Goal: Information Seeking & Learning: Learn about a topic

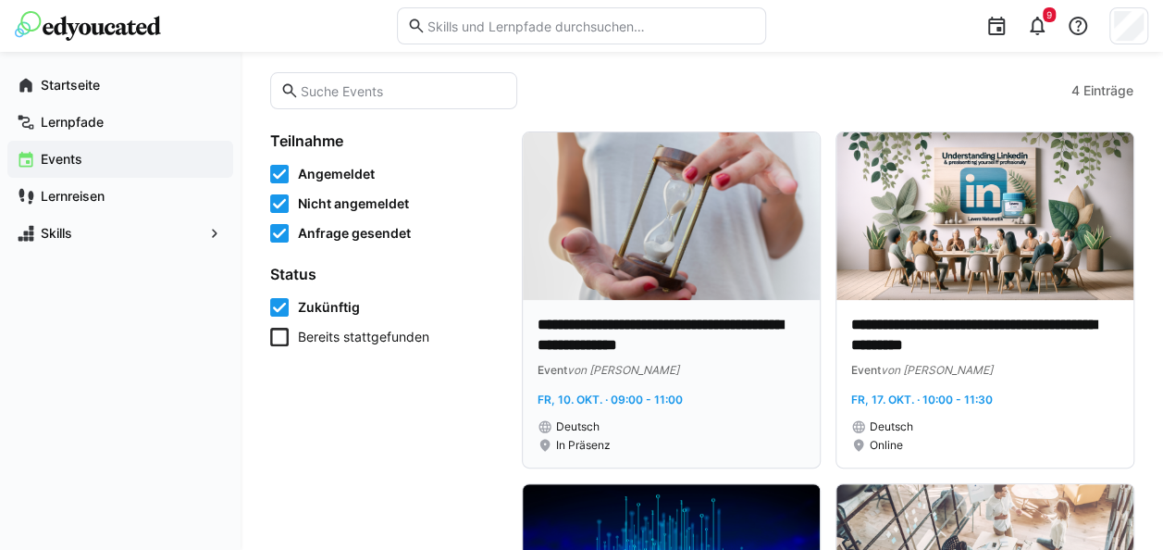
scroll to position [89, 0]
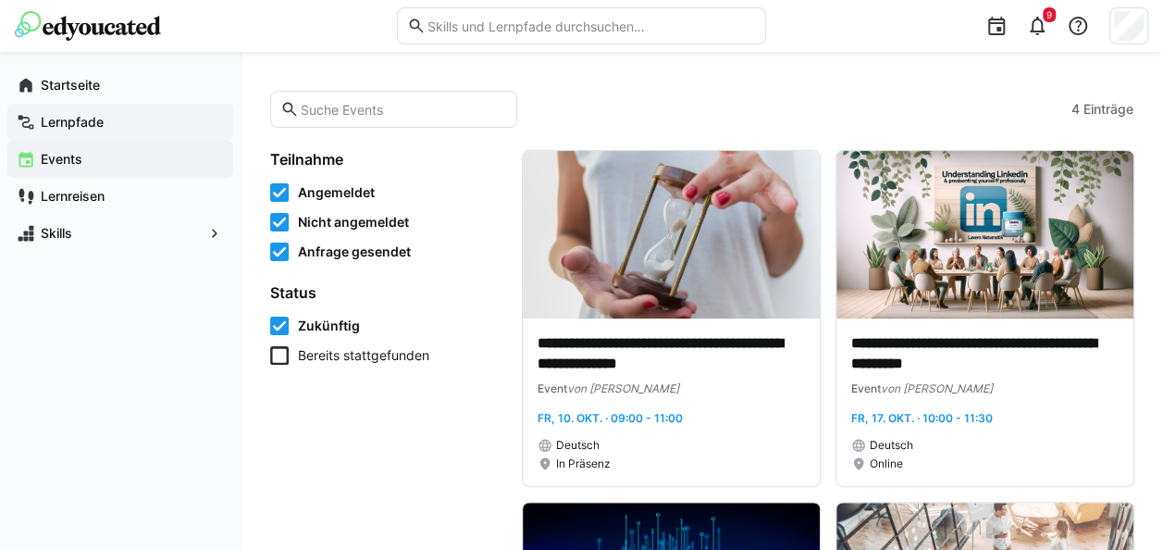
click at [0, 0] on app-navigation-label "Lernpfade" at bounding box center [0, 0] width 0 height 0
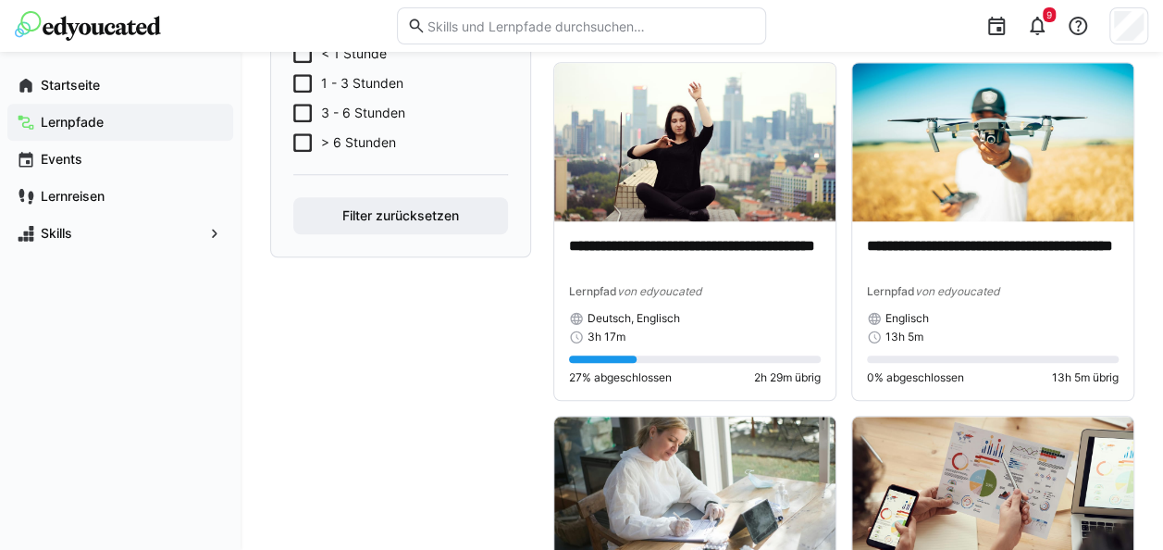
scroll to position [816, 0]
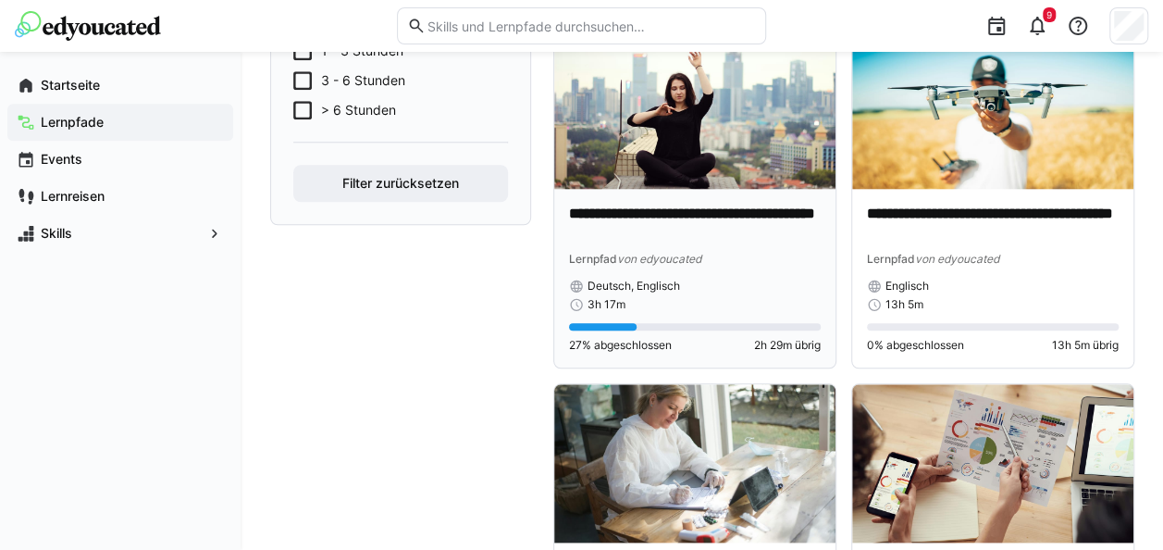
click at [668, 214] on p "**********" at bounding box center [695, 225] width 252 height 43
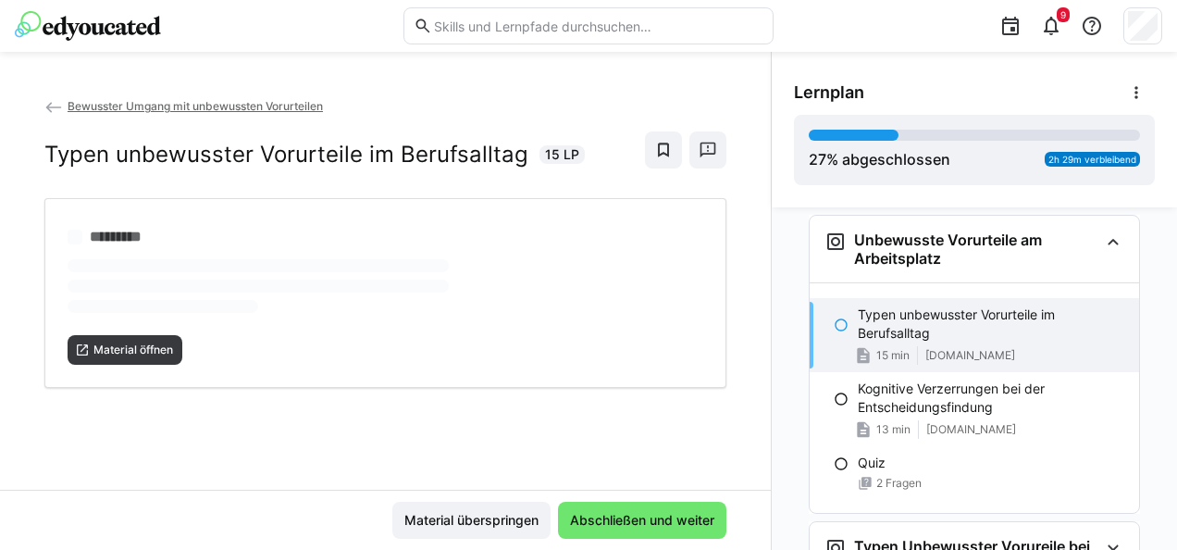
scroll to position [413, 0]
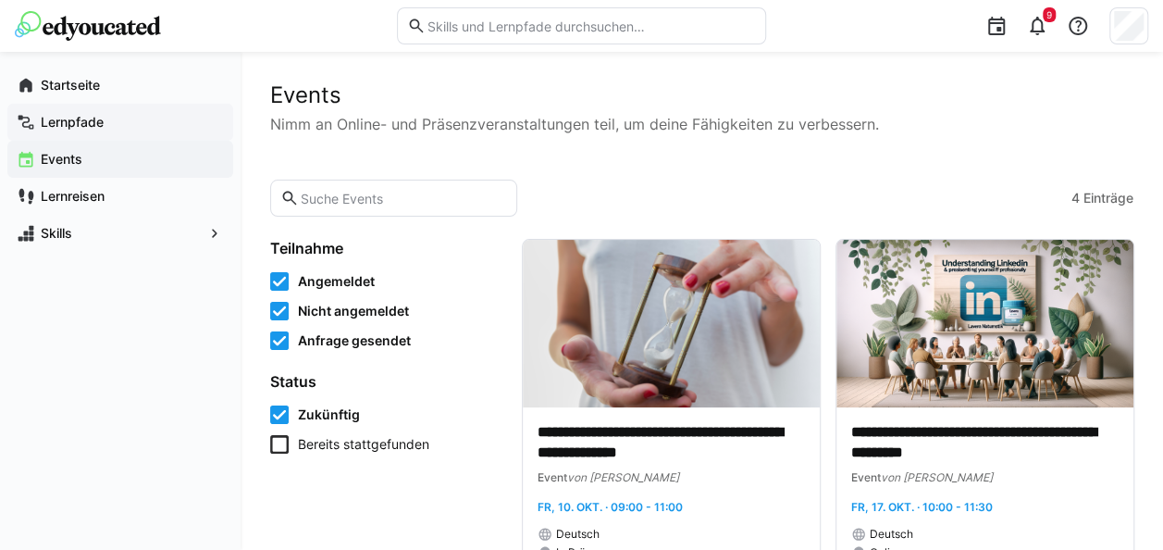
click at [50, 137] on div "Lernpfade" at bounding box center [120, 122] width 226 height 37
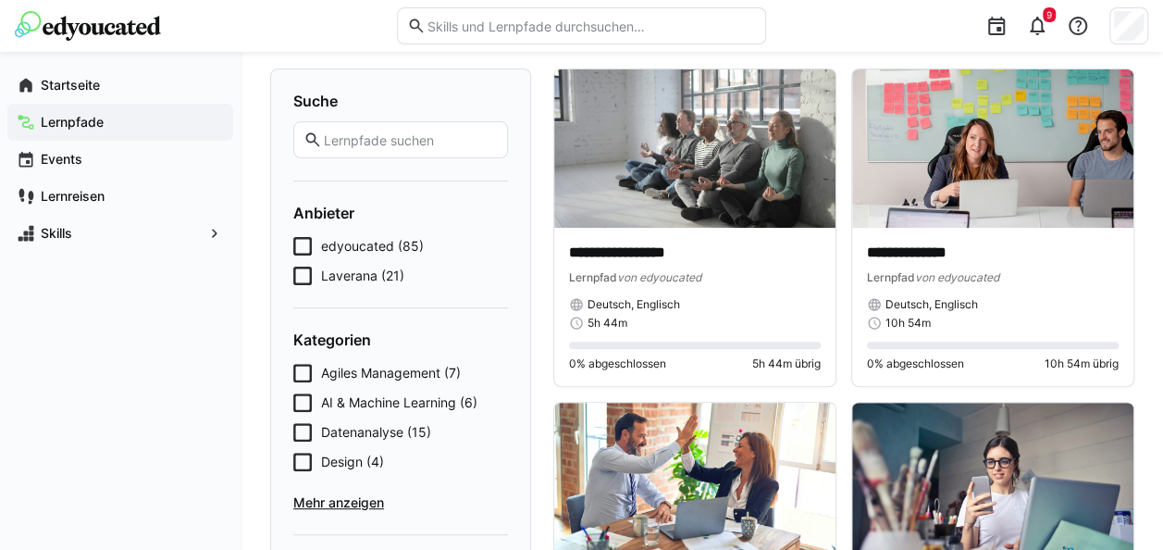
scroll to position [222, 0]
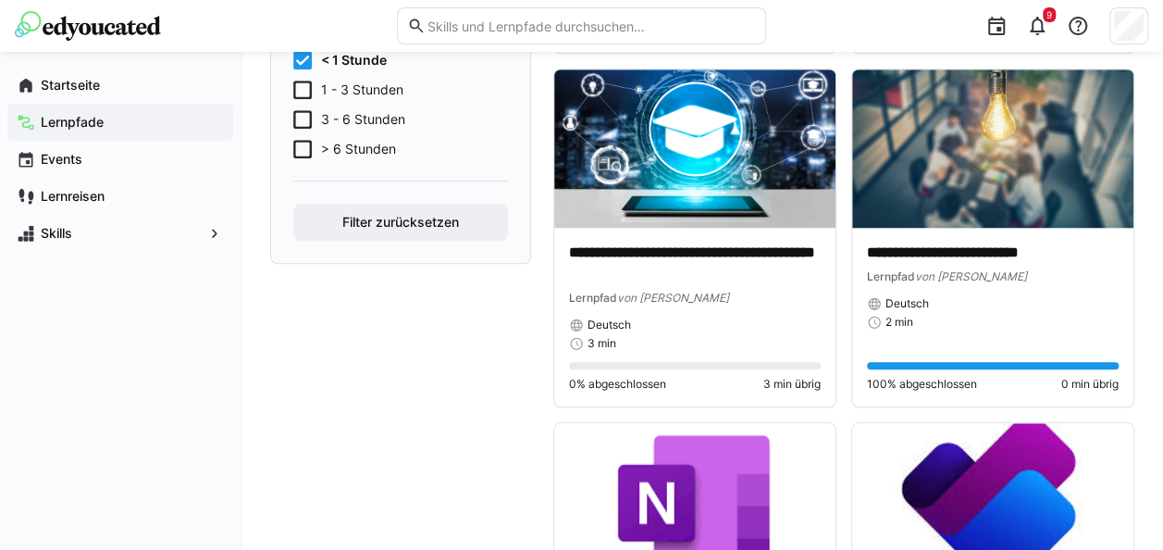
scroll to position [925, 0]
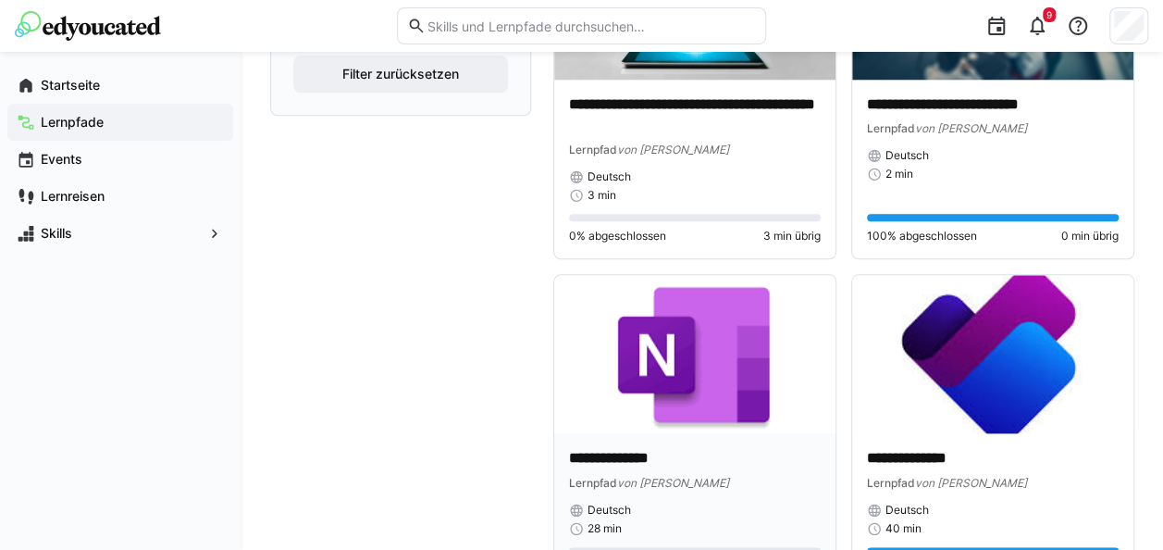
click at [670, 435] on div "**********" at bounding box center [694, 512] width 281 height 158
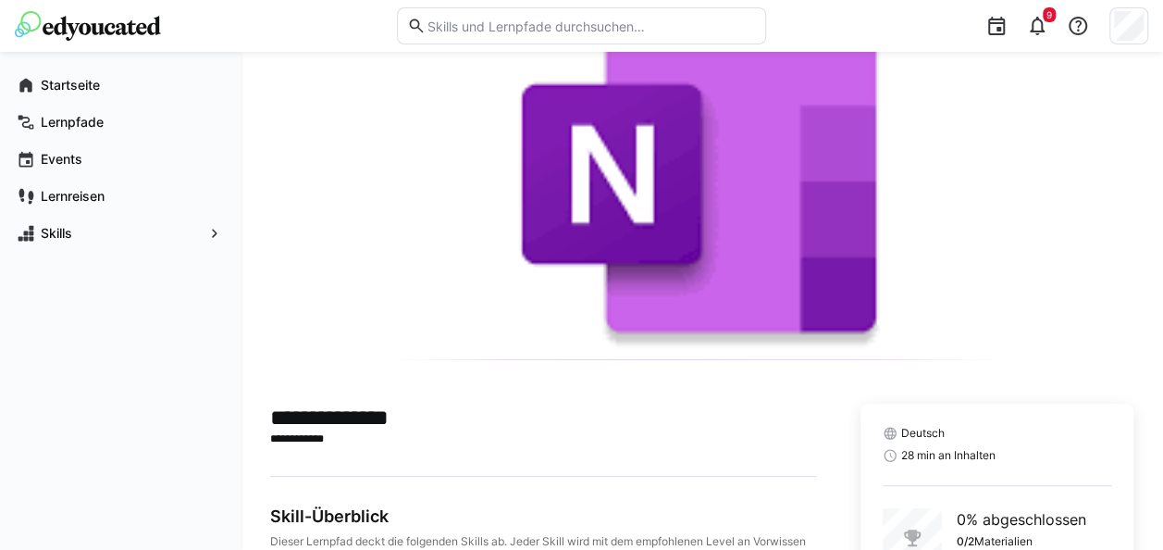
scroll to position [220, 0]
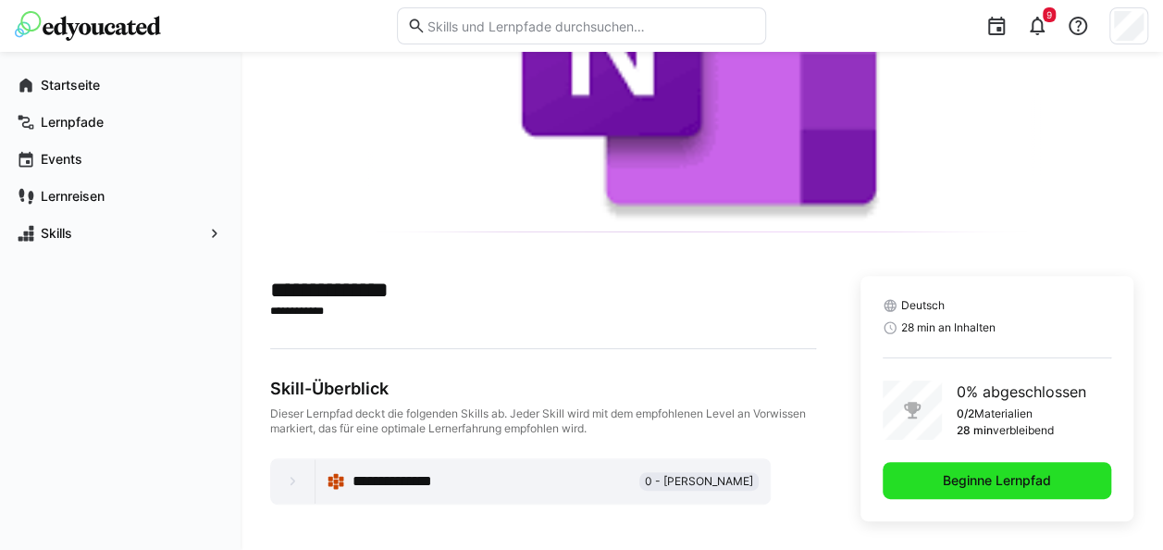
click at [908, 495] on span "Beginne Lernpfad" at bounding box center [997, 480] width 229 height 37
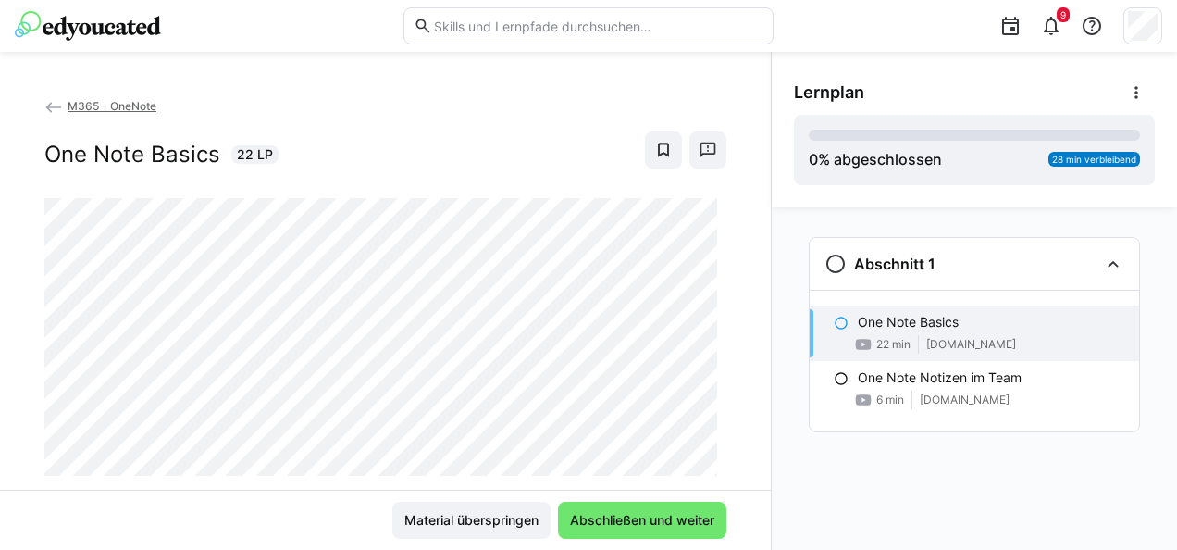
click at [748, 466] on div "M365 - OneNote One Note Basics 22 LP" at bounding box center [385, 292] width 771 height 393
click at [607, 510] on span "Abschließen und weiter" at bounding box center [642, 520] width 168 height 37
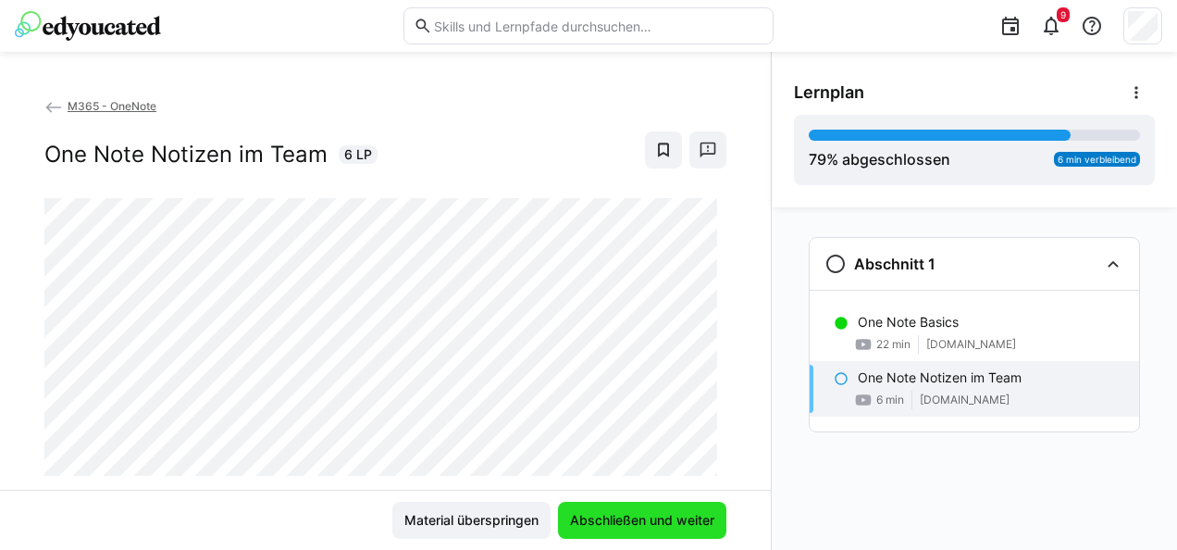
click at [674, 515] on span "Abschließen und weiter" at bounding box center [642, 520] width 150 height 19
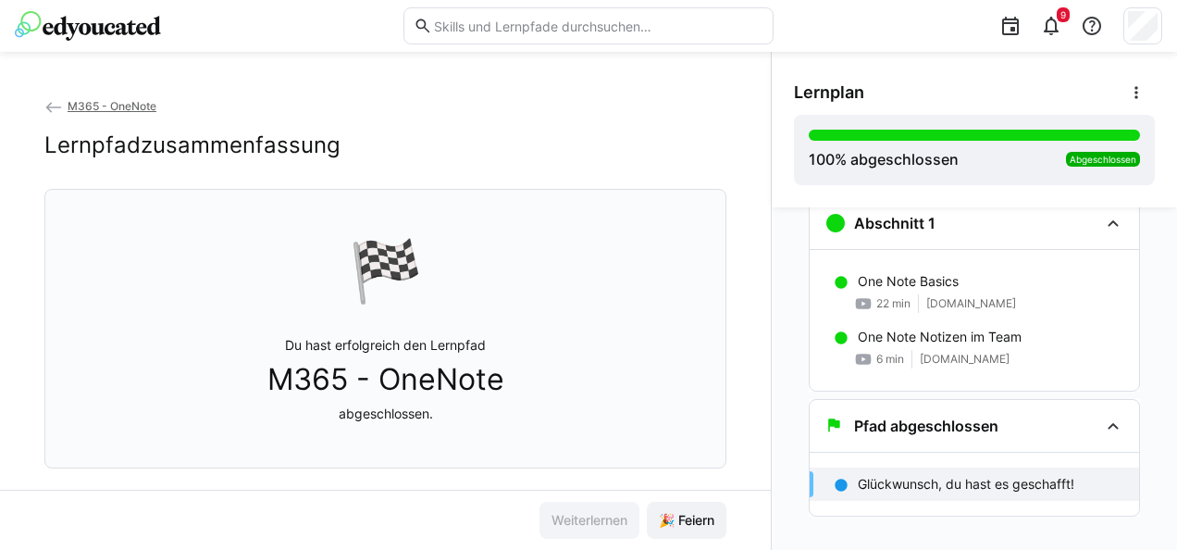
scroll to position [63, 0]
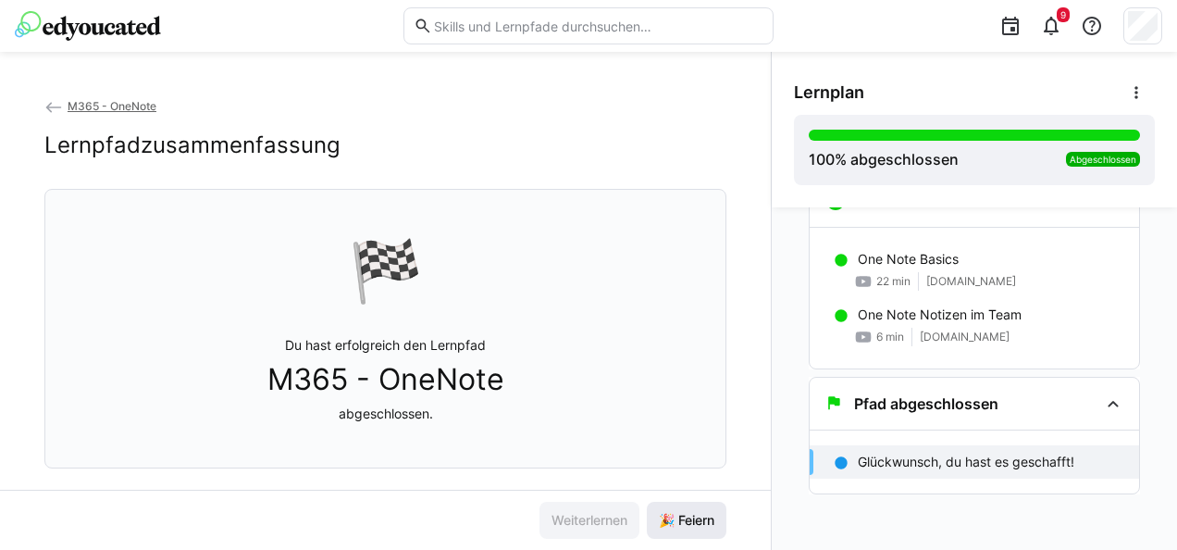
click at [689, 522] on span "🎉 Feiern" at bounding box center [686, 520] width 61 height 19
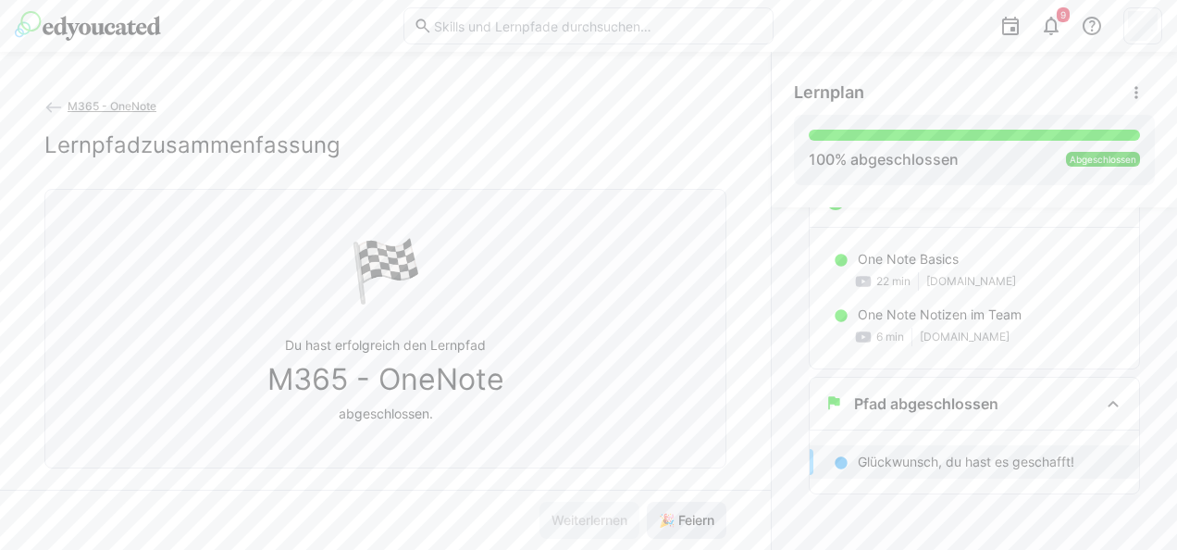
click at [689, 522] on span "🎉 Feiern" at bounding box center [686, 520] width 61 height 19
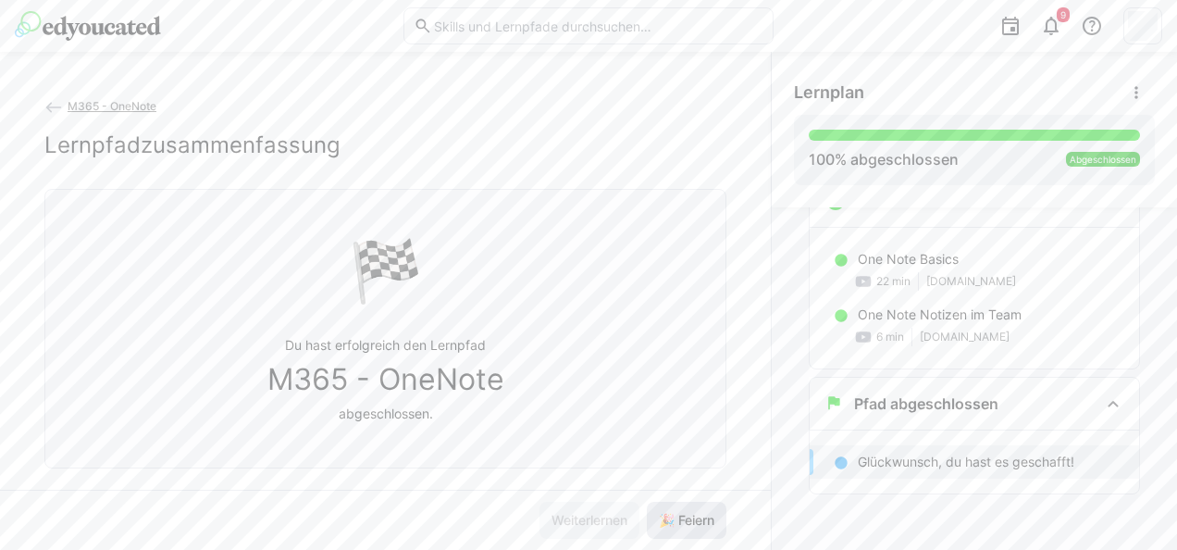
click at [689, 522] on span "🎉 Feiern" at bounding box center [686, 520] width 61 height 19
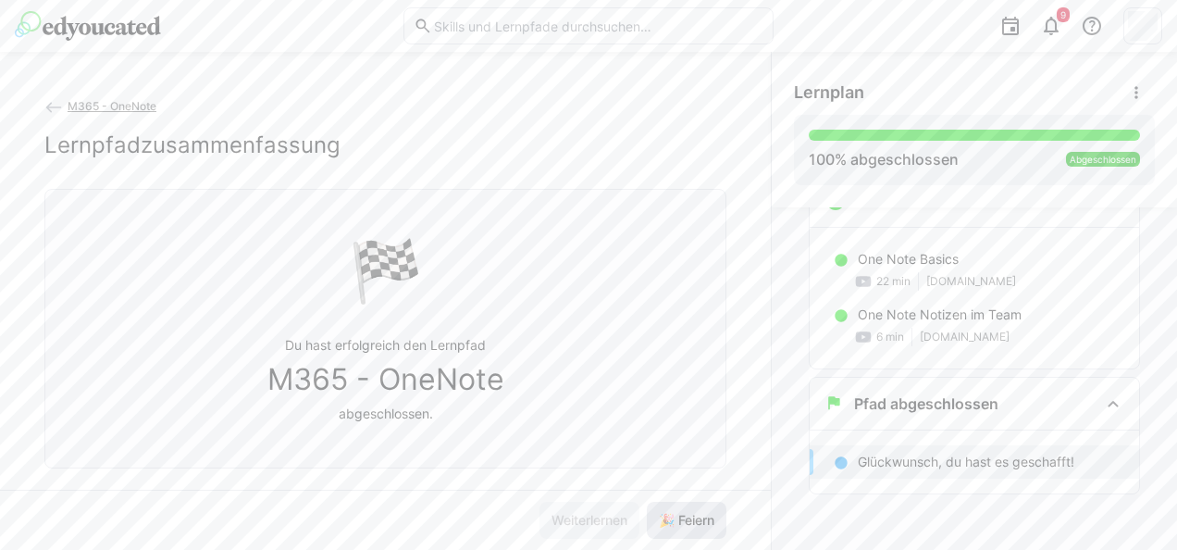
click at [689, 522] on span "🎉 Feiern" at bounding box center [686, 520] width 61 height 19
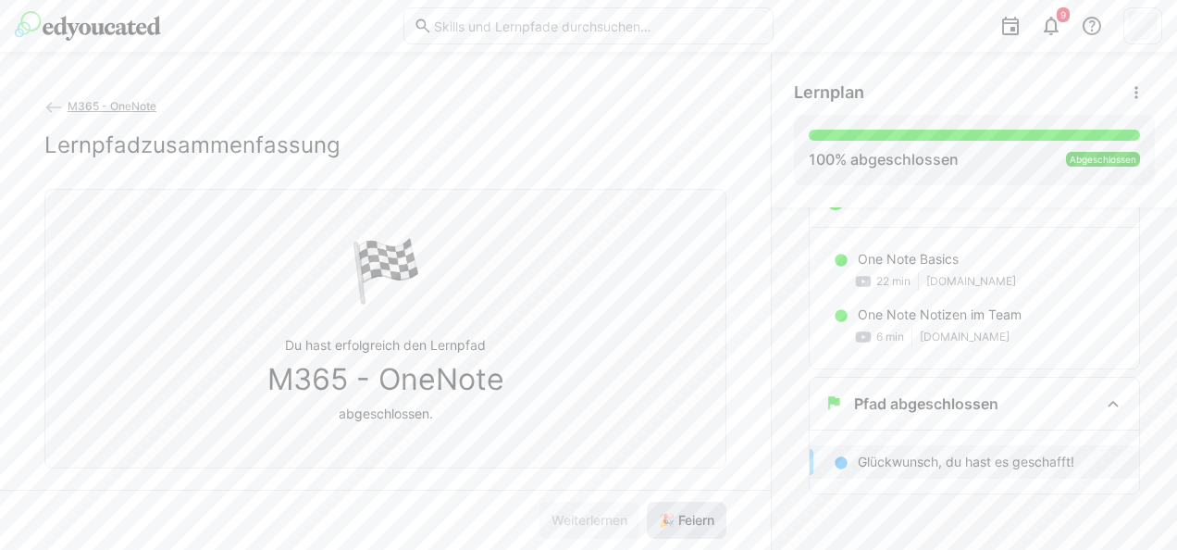
click at [689, 522] on span "🎉 Feiern" at bounding box center [686, 520] width 61 height 19
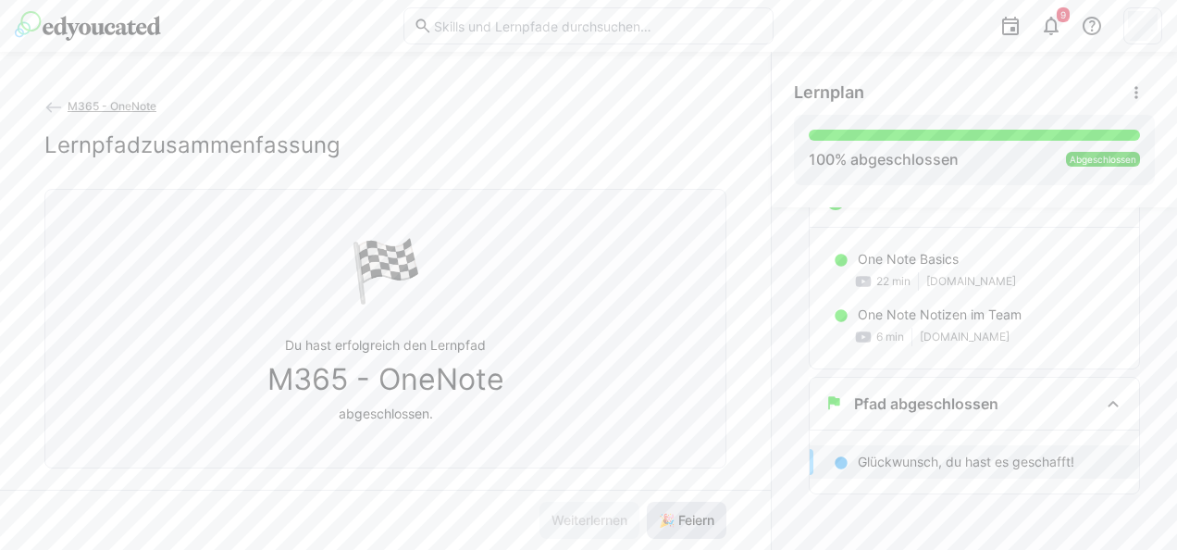
click at [689, 522] on span "🎉 Feiern" at bounding box center [686, 520] width 61 height 19
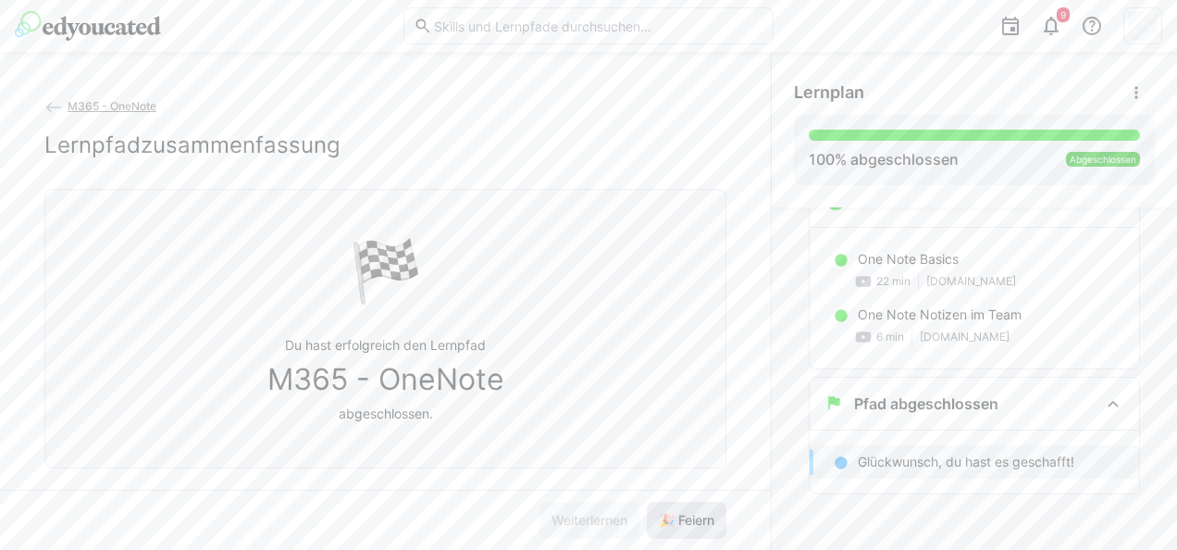
click at [689, 522] on span "🎉 Feiern" at bounding box center [686, 520] width 61 height 19
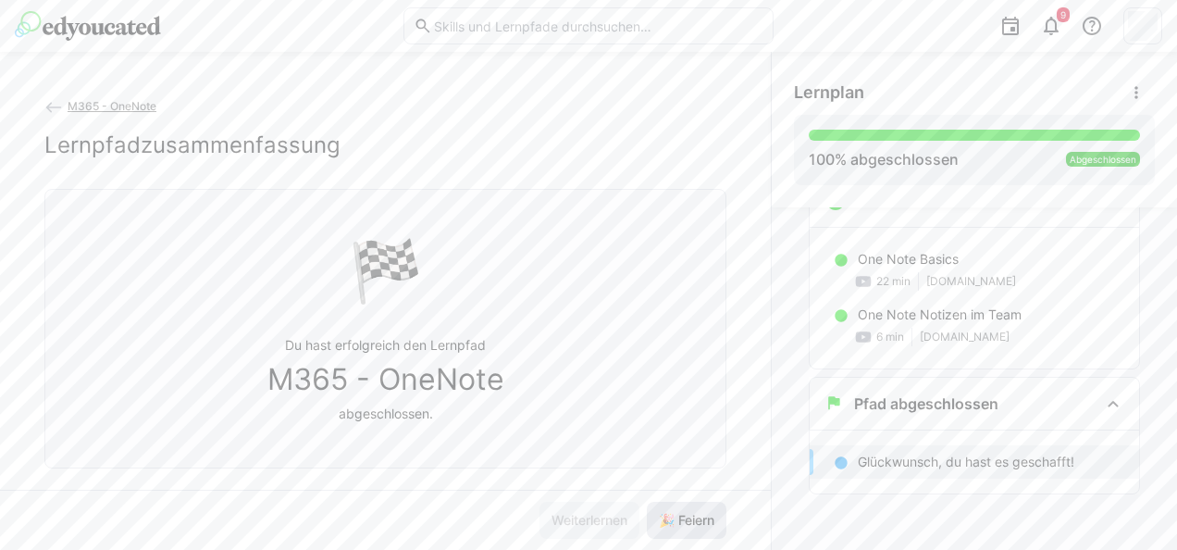
click at [689, 522] on span "🎉 Feiern" at bounding box center [686, 520] width 61 height 19
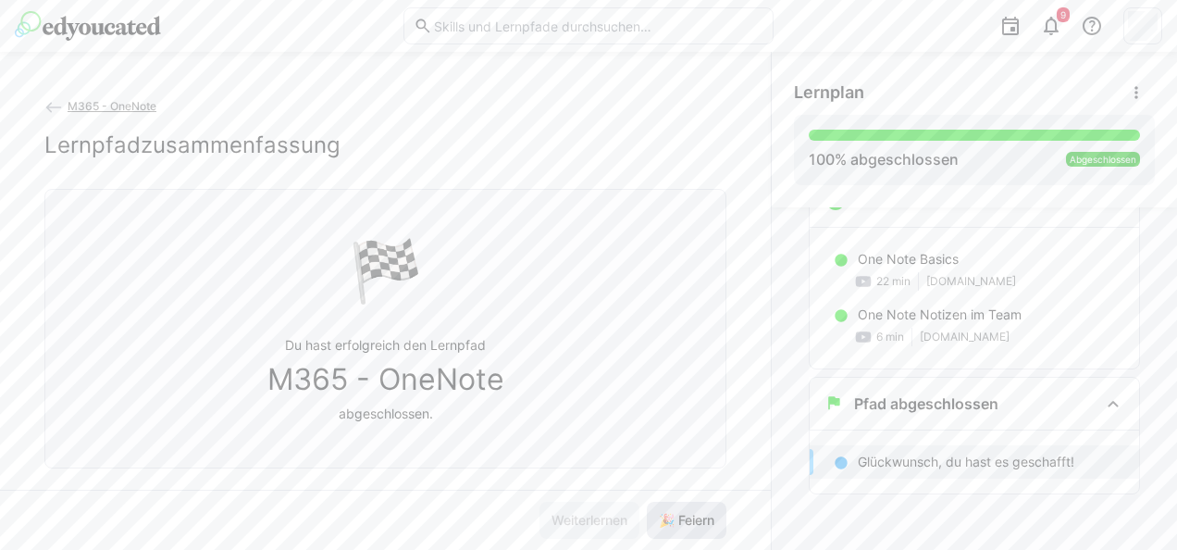
click at [689, 522] on span "🎉 Feiern" at bounding box center [686, 520] width 61 height 19
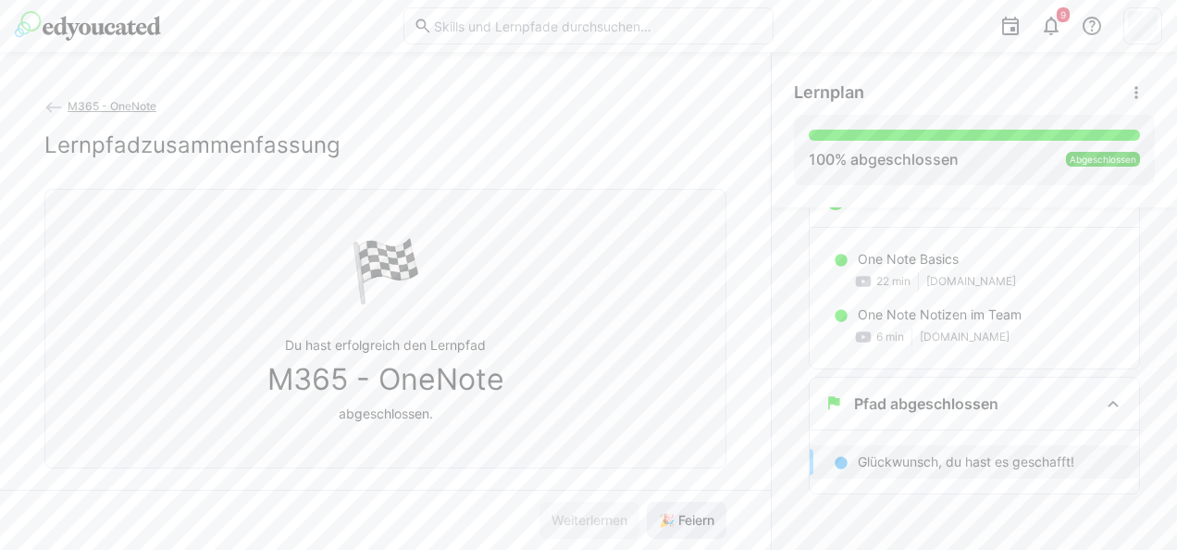
click at [689, 522] on span "🎉 Feiern" at bounding box center [686, 520] width 61 height 19
